Goal: Information Seeking & Learning: Learn about a topic

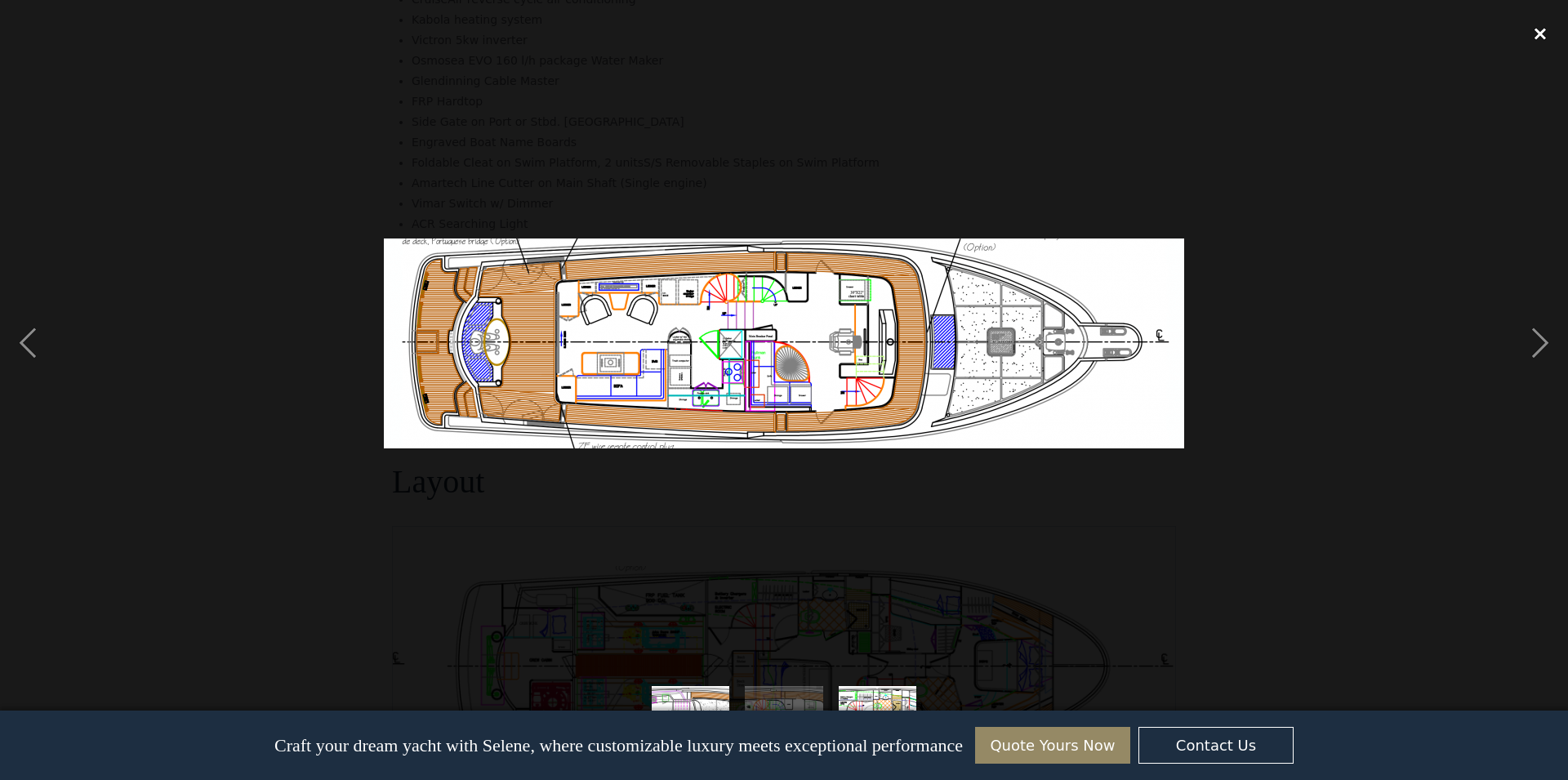
scroll to position [101, 0]
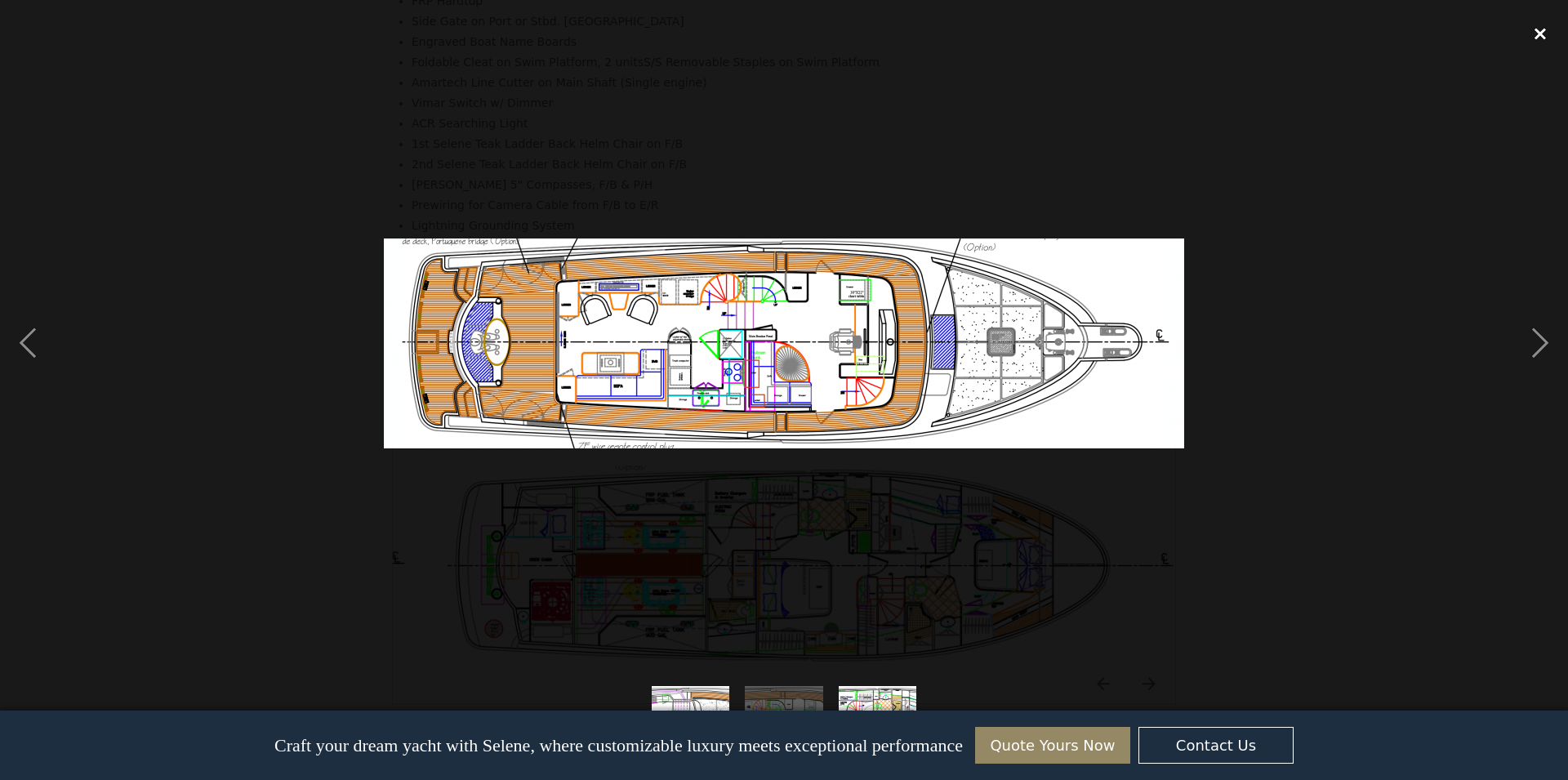
click at [1540, 36] on div "close lightbox" at bounding box center [1541, 34] width 56 height 36
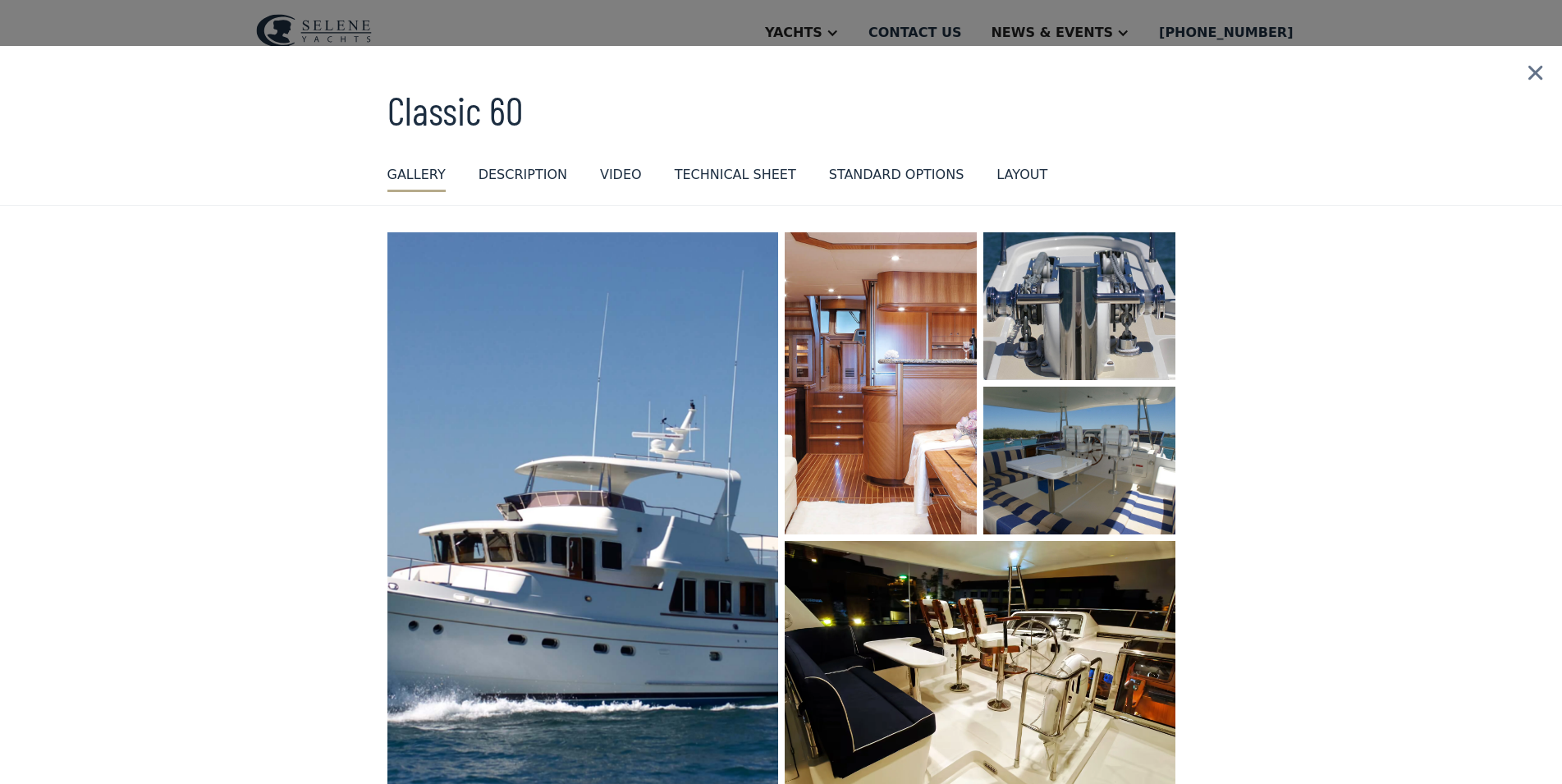
scroll to position [102, 0]
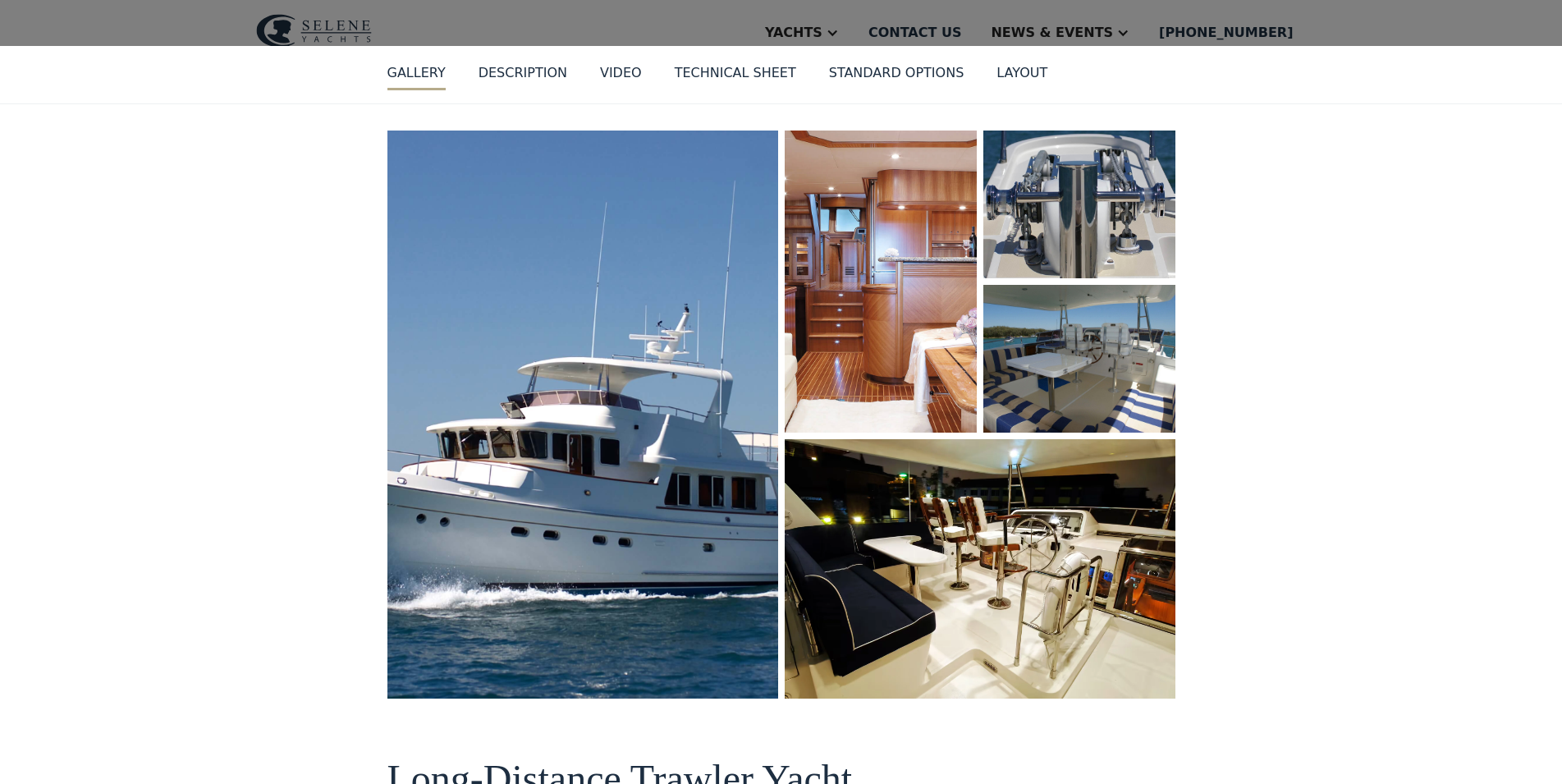
drag, startPoint x: 647, startPoint y: 69, endPoint x: 645, endPoint y: 60, distance: 9.2
click at [647, 66] on div "GALLERY GALLERY virtual tour DESCRIPTION DESCRIPTION VIDEO Technical sheet stan…" at bounding box center [781, 77] width 788 height 27
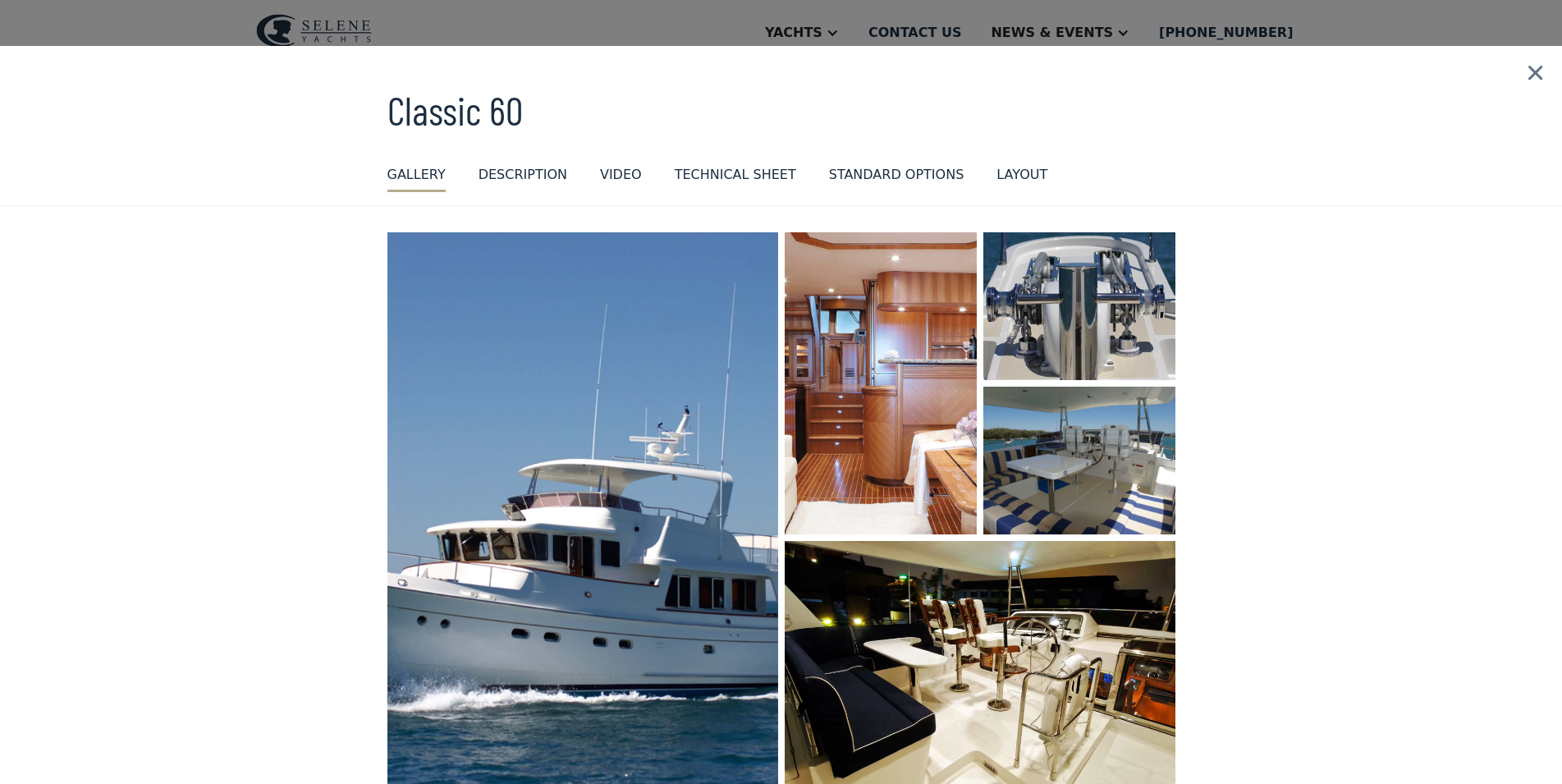
click at [393, 167] on div "GALLERY" at bounding box center [416, 174] width 58 height 20
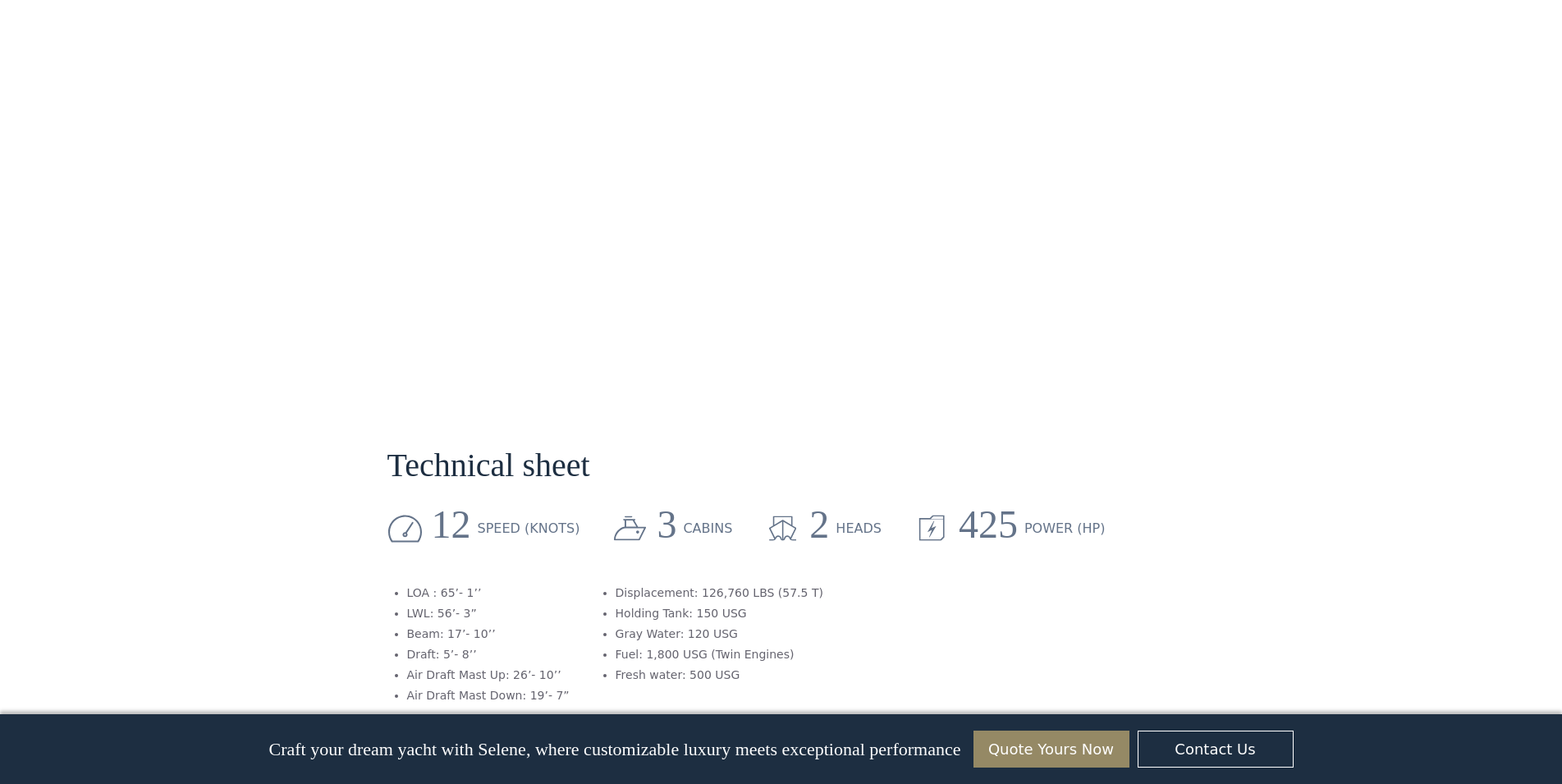
scroll to position [102, 0]
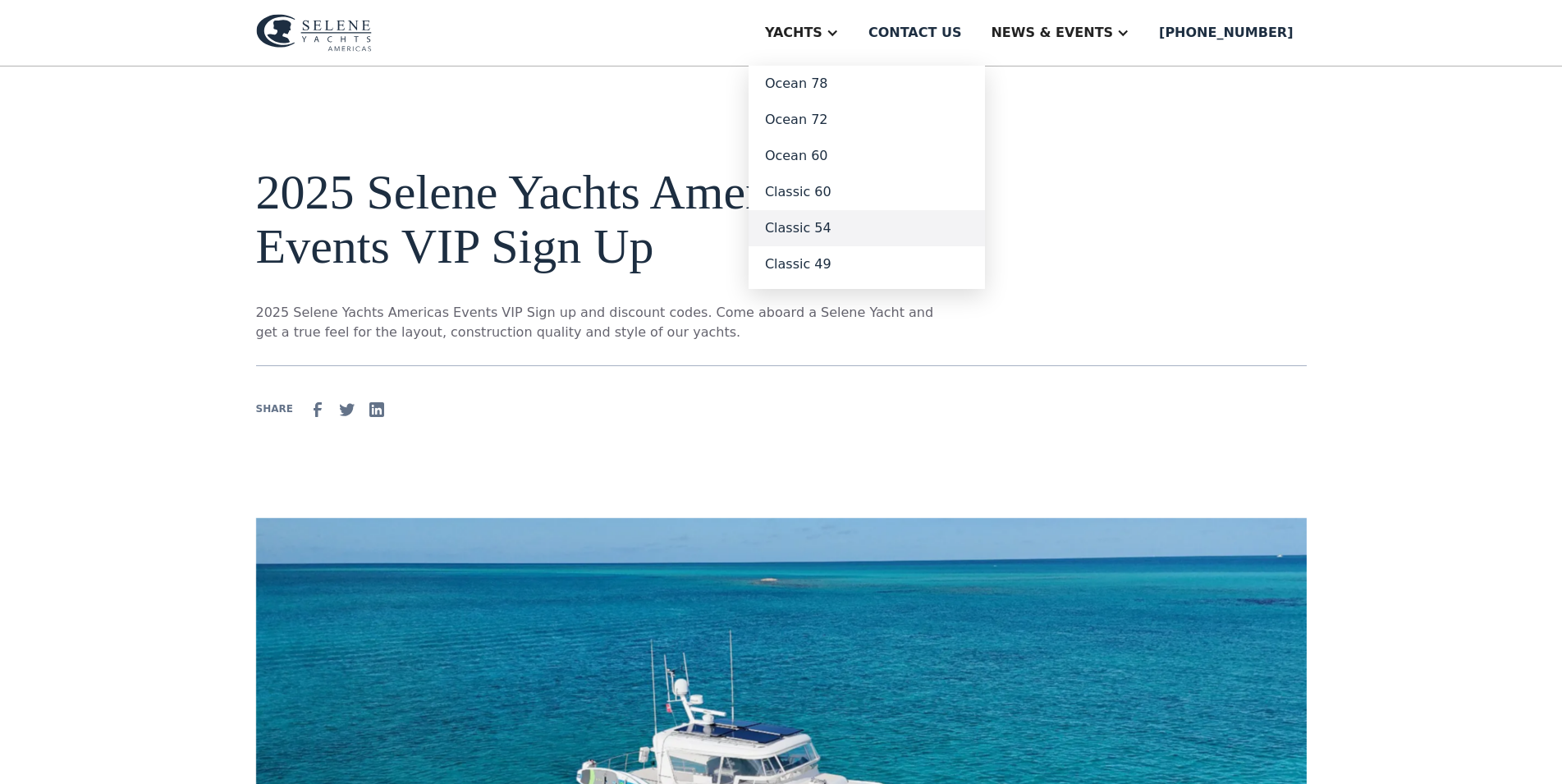
click at [883, 230] on link "Classic 54" at bounding box center [867, 228] width 237 height 36
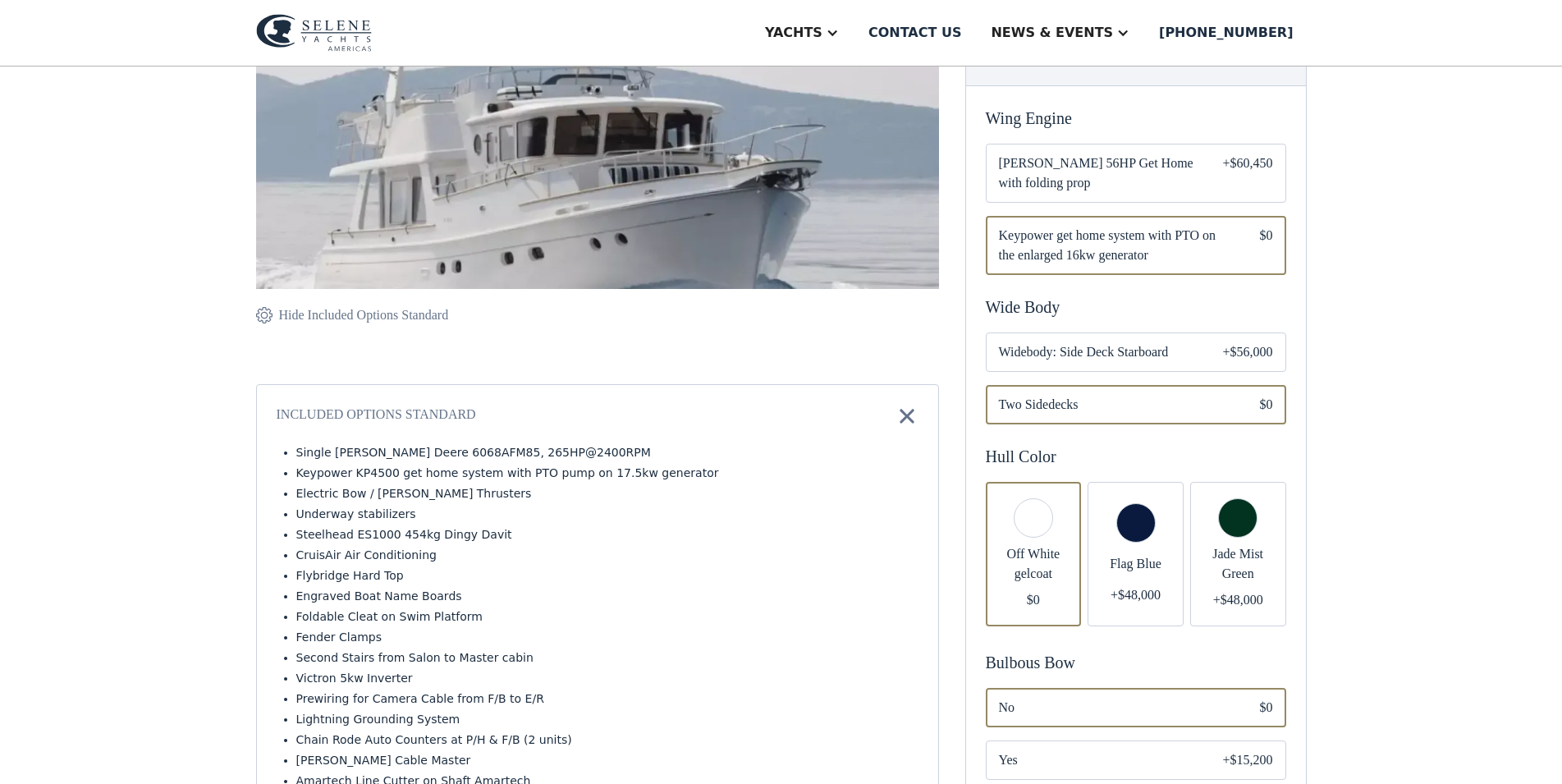
scroll to position [251, 0]
